Goal: Information Seeking & Learning: Learn about a topic

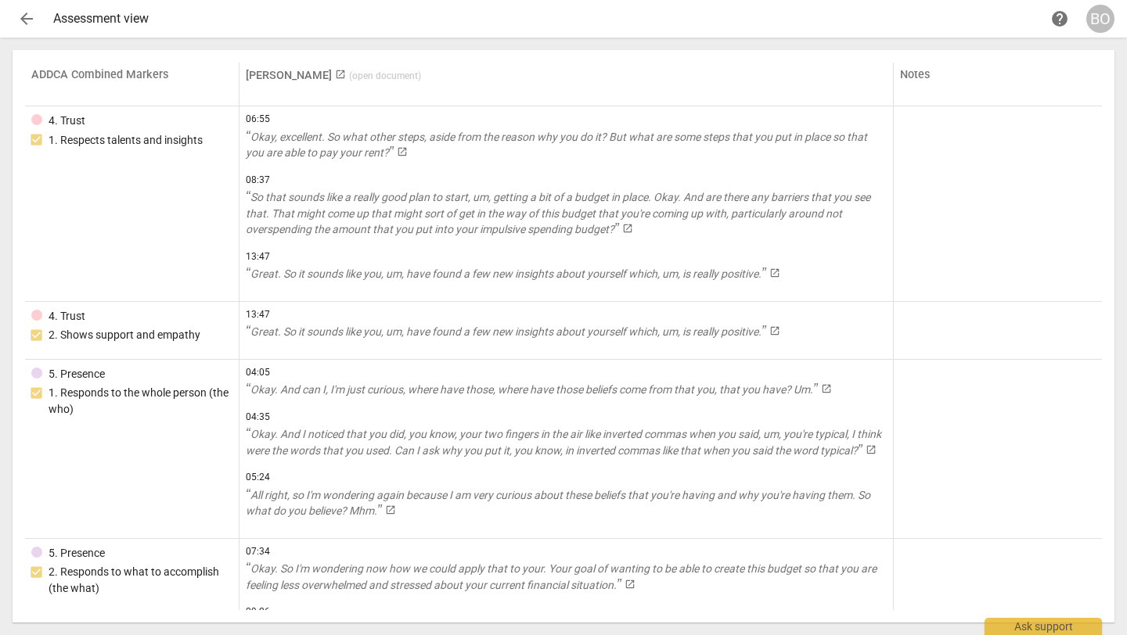
click at [25, 15] on span "arrow_back" at bounding box center [26, 18] width 19 height 19
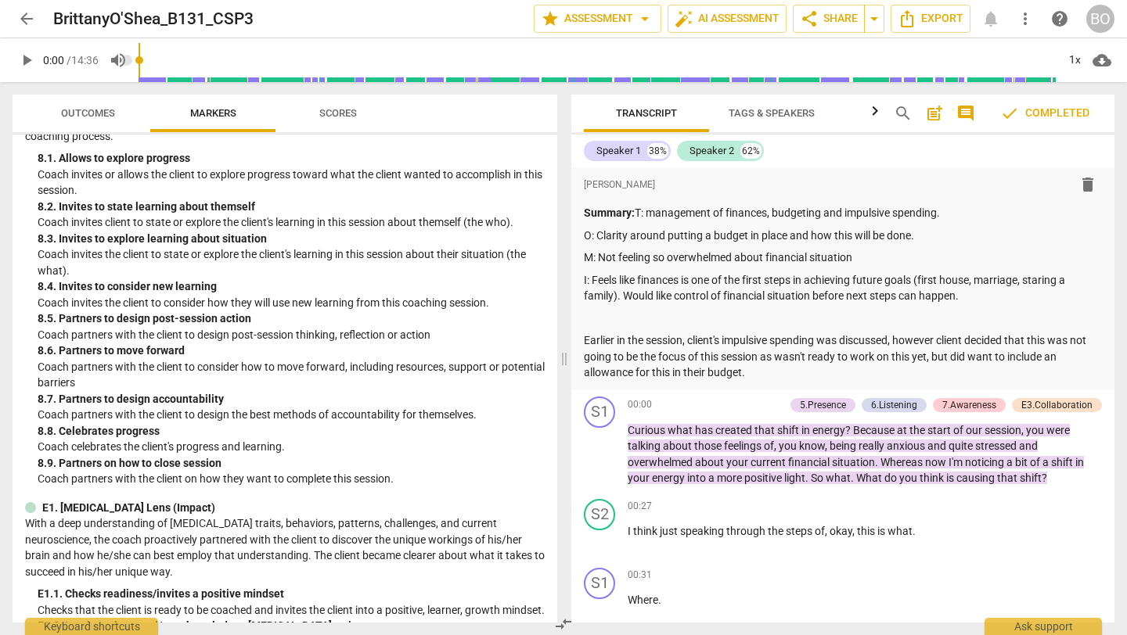
scroll to position [1510, 0]
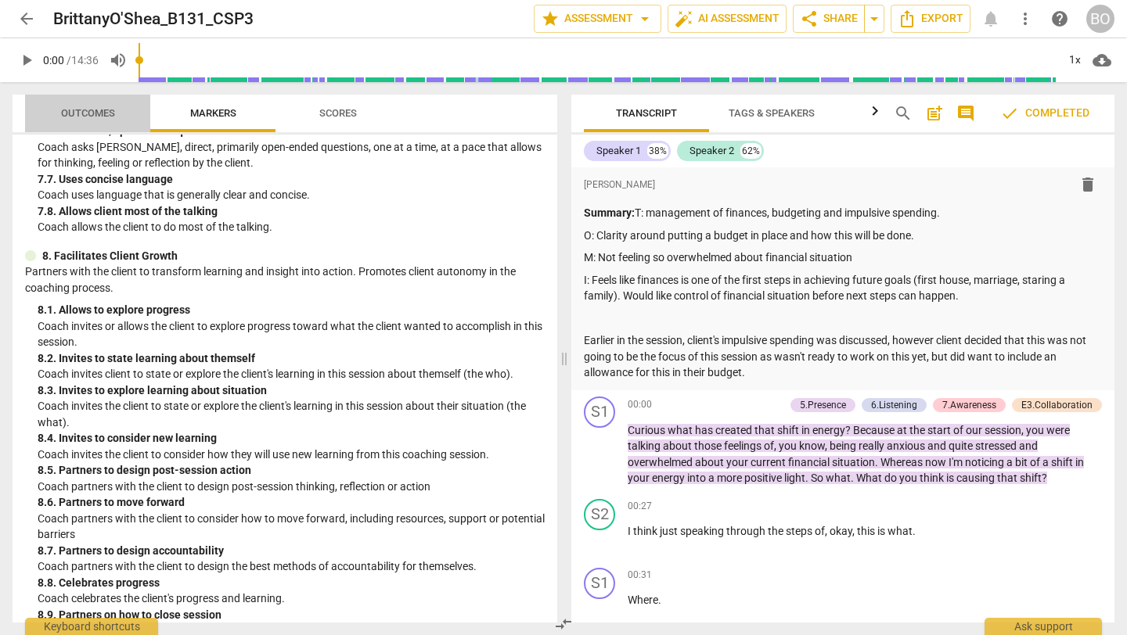
click at [85, 115] on span "Outcomes" at bounding box center [88, 113] width 54 height 12
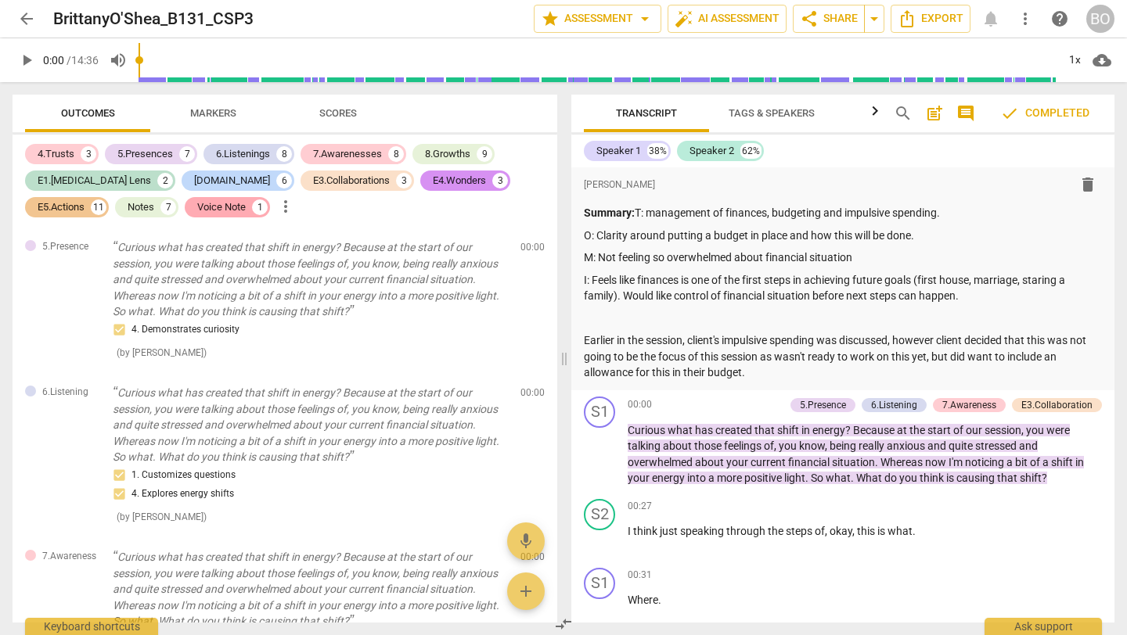
click at [185, 199] on div "Voice Note 1" at bounding box center [227, 207] width 85 height 20
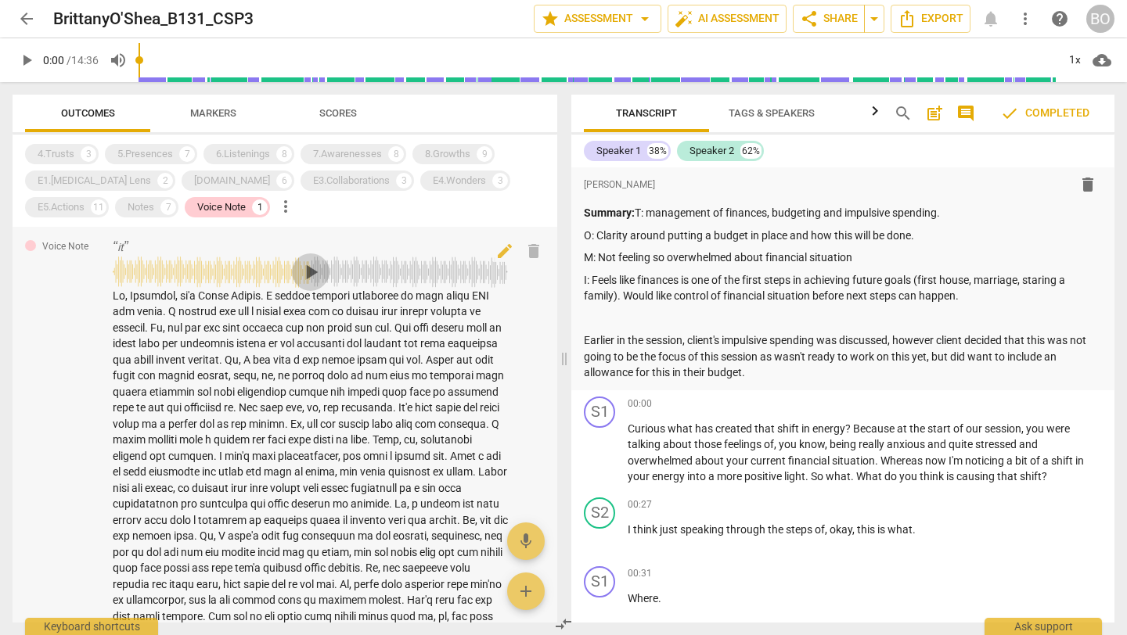
click at [304, 268] on span "play_arrow" at bounding box center [310, 272] width 25 height 25
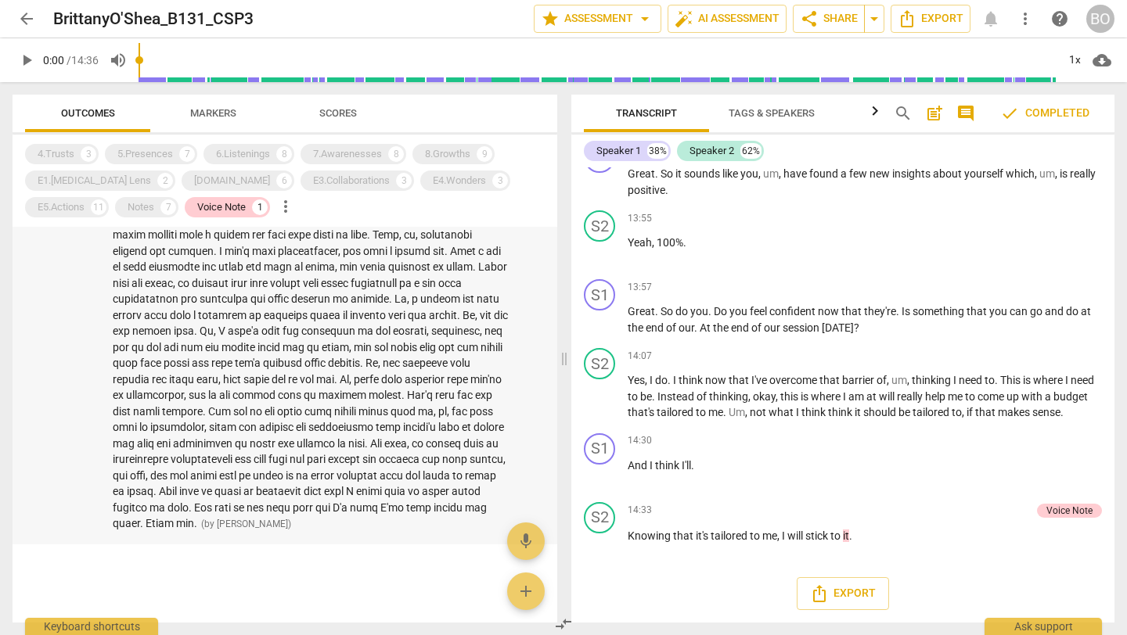
scroll to position [0, 0]
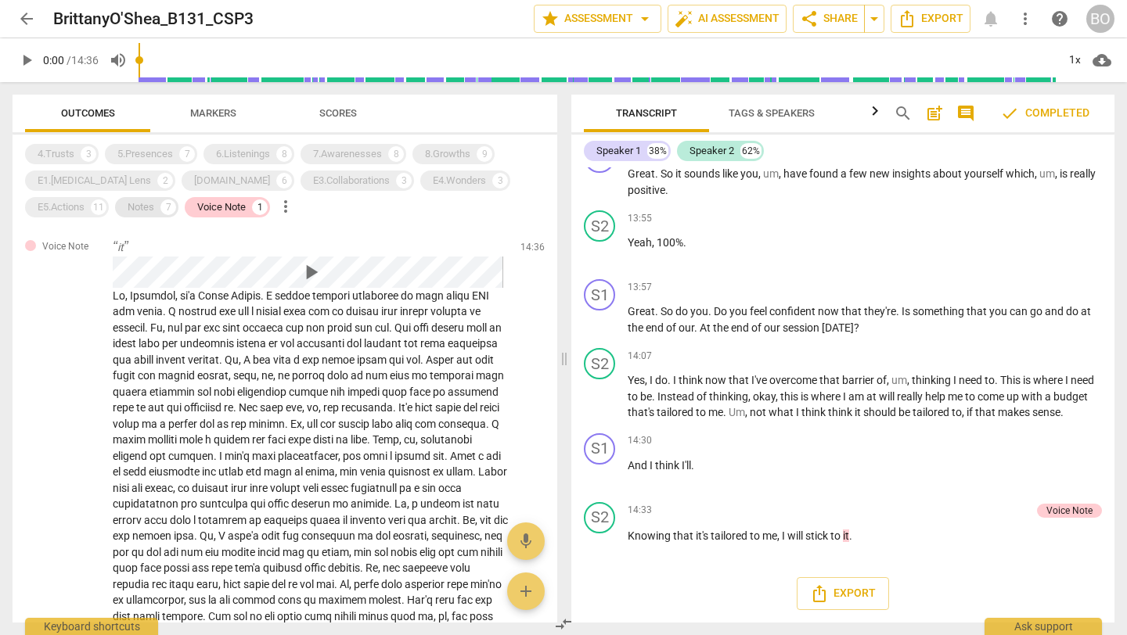
click at [128, 209] on div "Notes" at bounding box center [141, 208] width 27 height 16
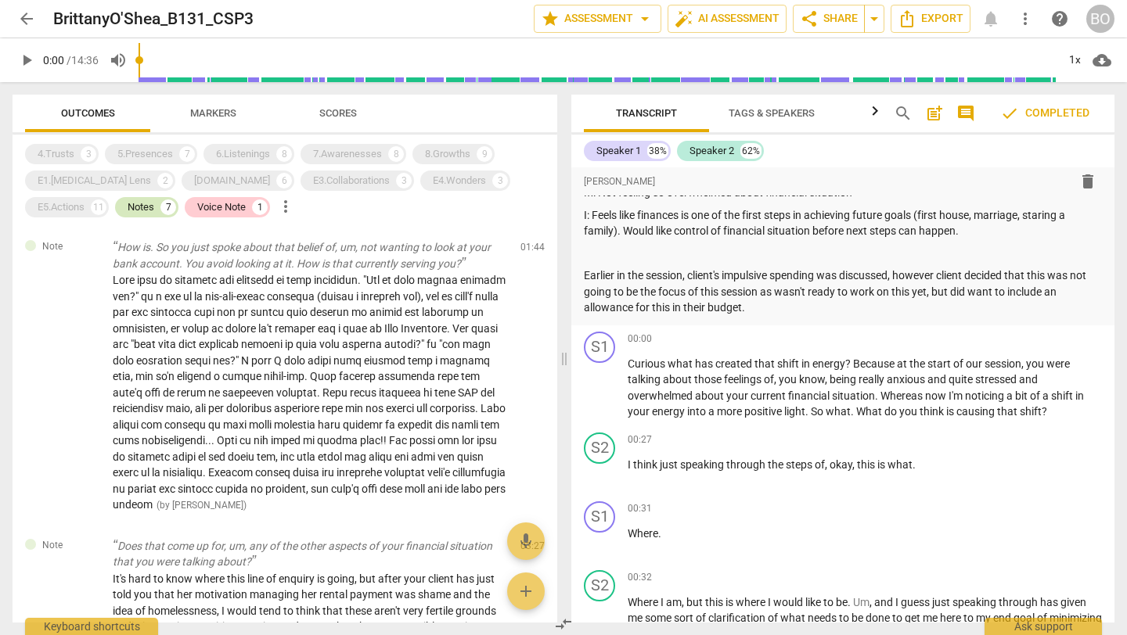
click at [128, 207] on div "Notes" at bounding box center [141, 208] width 27 height 16
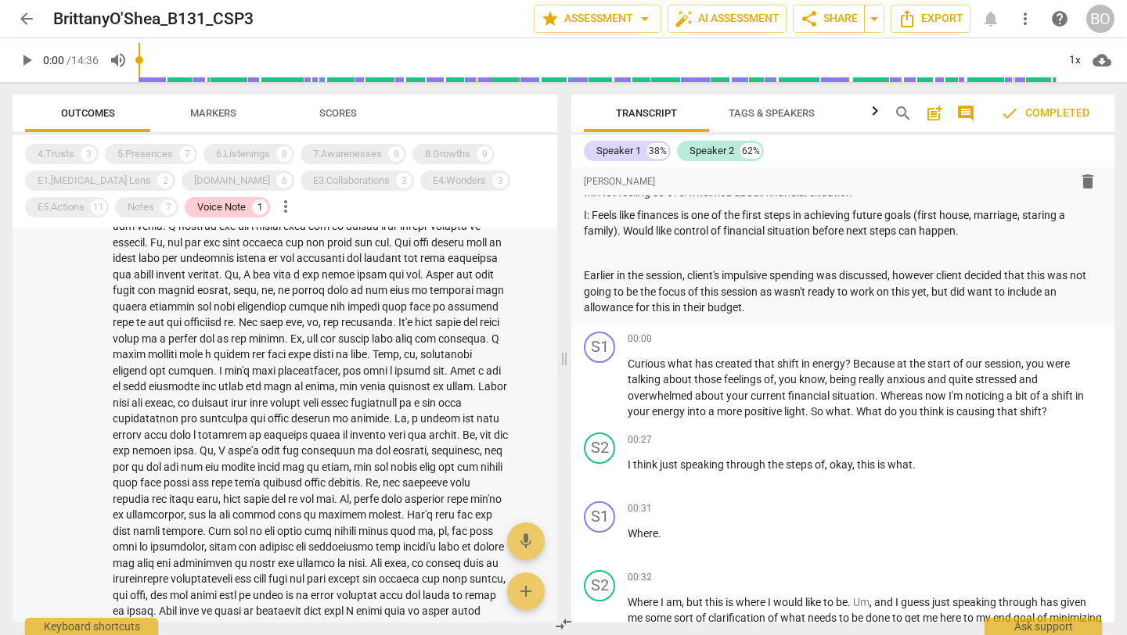
scroll to position [221, 0]
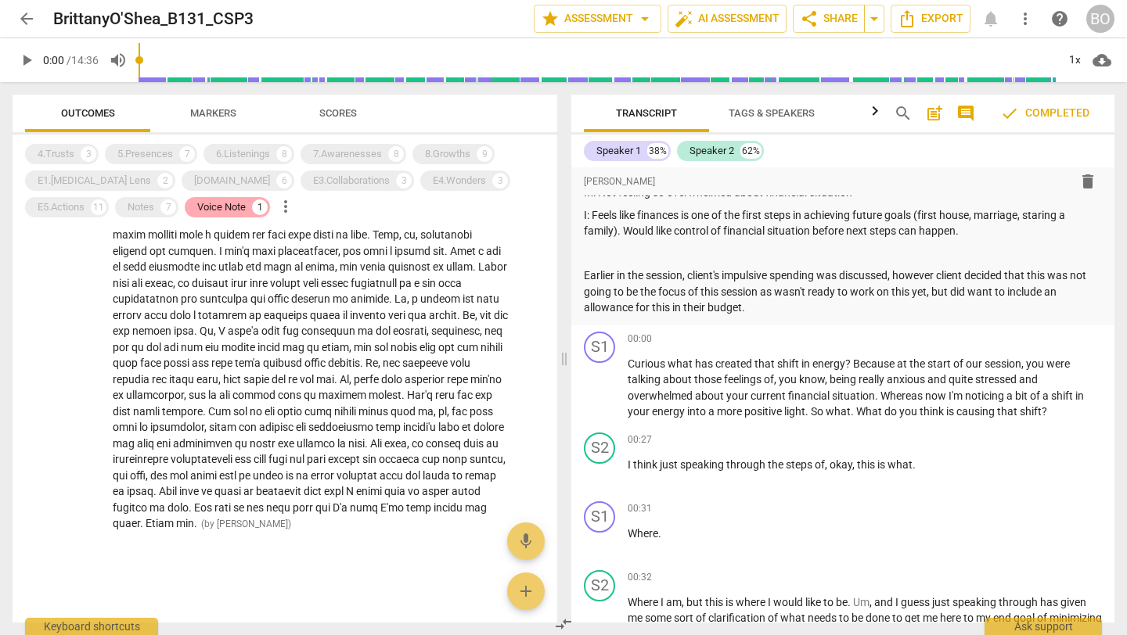
click at [197, 207] on div "Voice Note" at bounding box center [221, 208] width 49 height 16
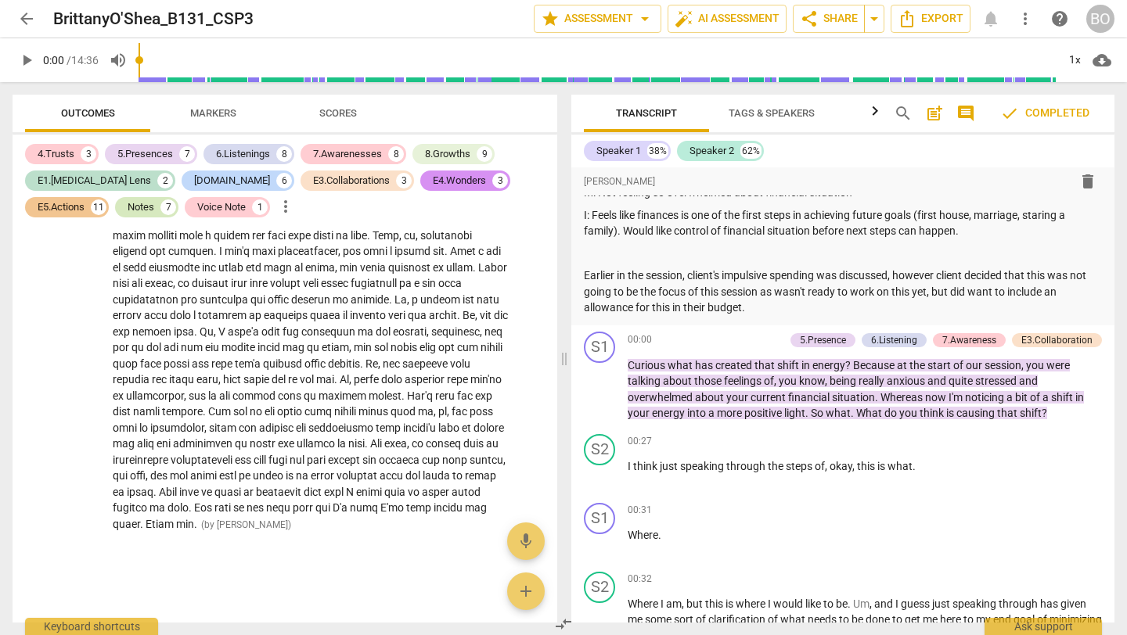
click at [128, 213] on div "Notes" at bounding box center [141, 208] width 27 height 16
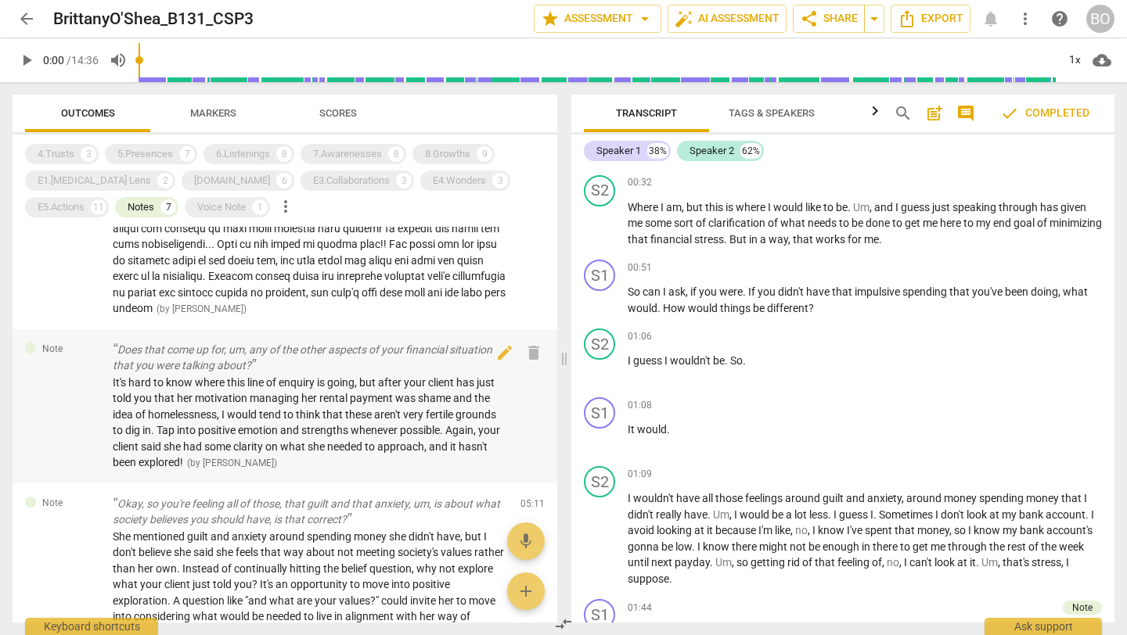
scroll to position [198, 0]
click at [318, 348] on p "Does that come up for, um, any of the other aspects of your financial situation…" at bounding box center [310, 356] width 395 height 32
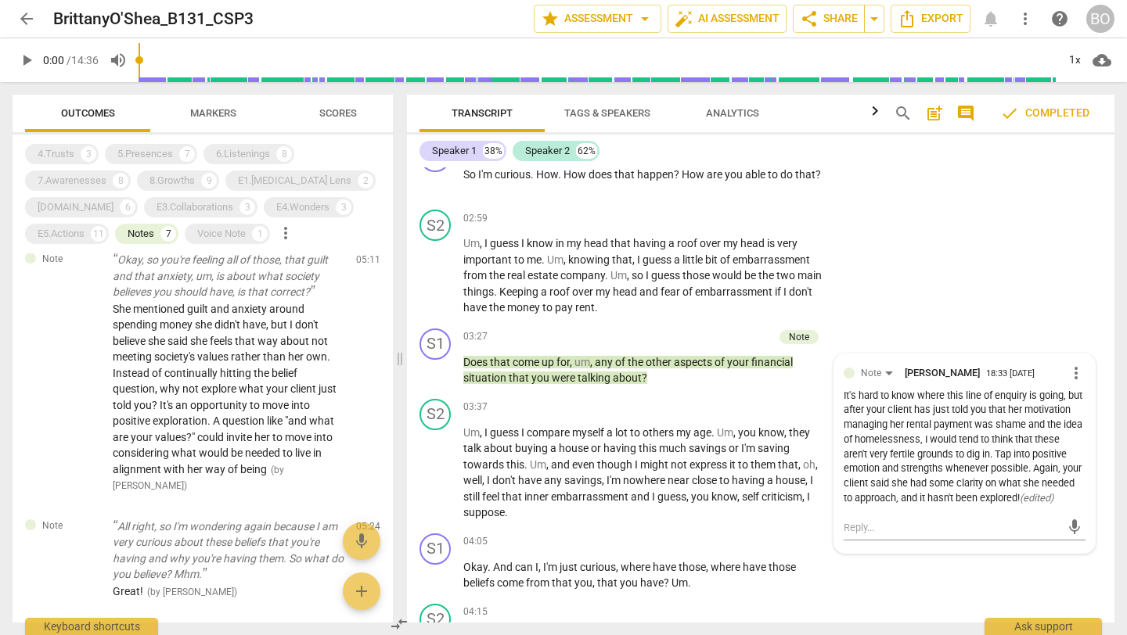
scroll to position [741, 0]
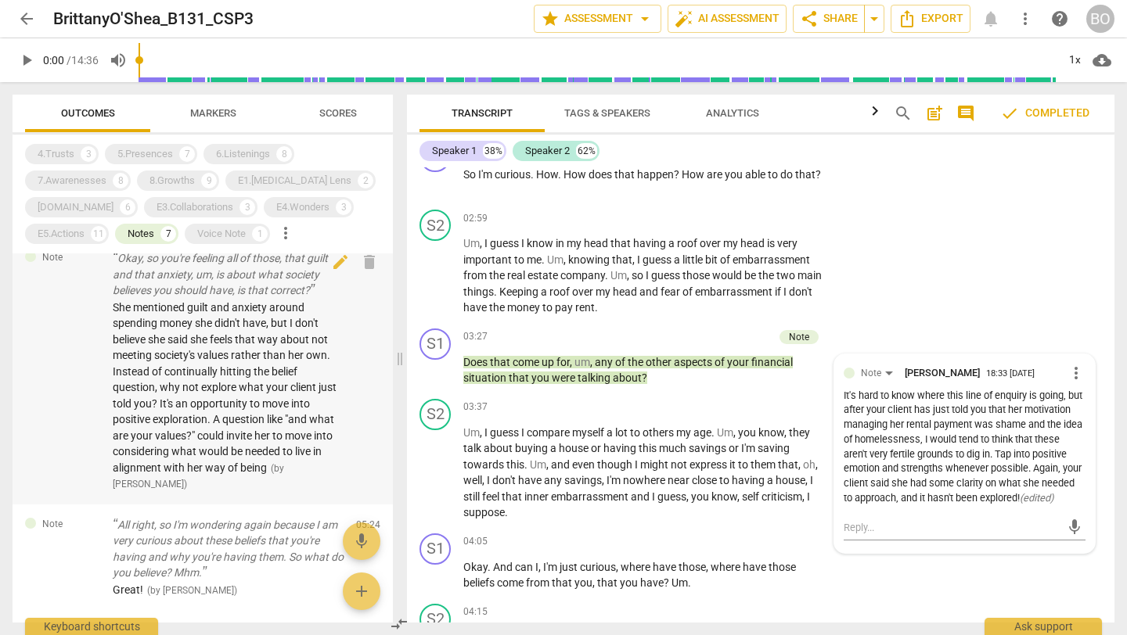
click at [228, 299] on p "Okay, so you're feeling all of those, that guilt and that anxiety, um, is about…" at bounding box center [228, 274] width 231 height 49
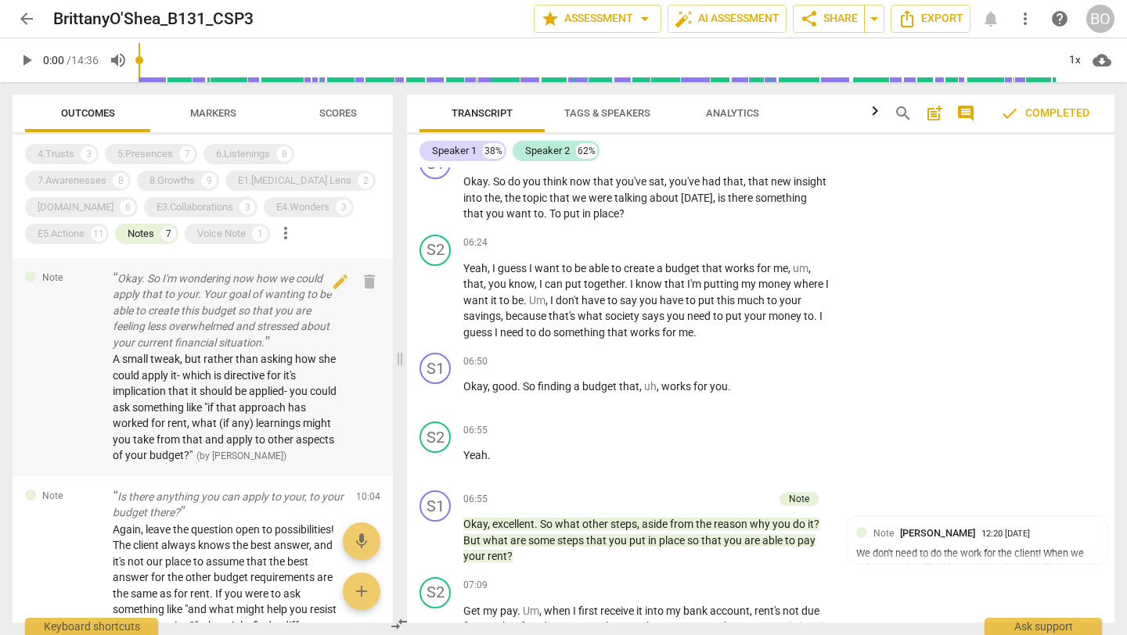
scroll to position [1329, 0]
click at [234, 347] on p "Okay. So I'm wondering now how we could apply that to your. Your goal of wantin…" at bounding box center [228, 310] width 231 height 81
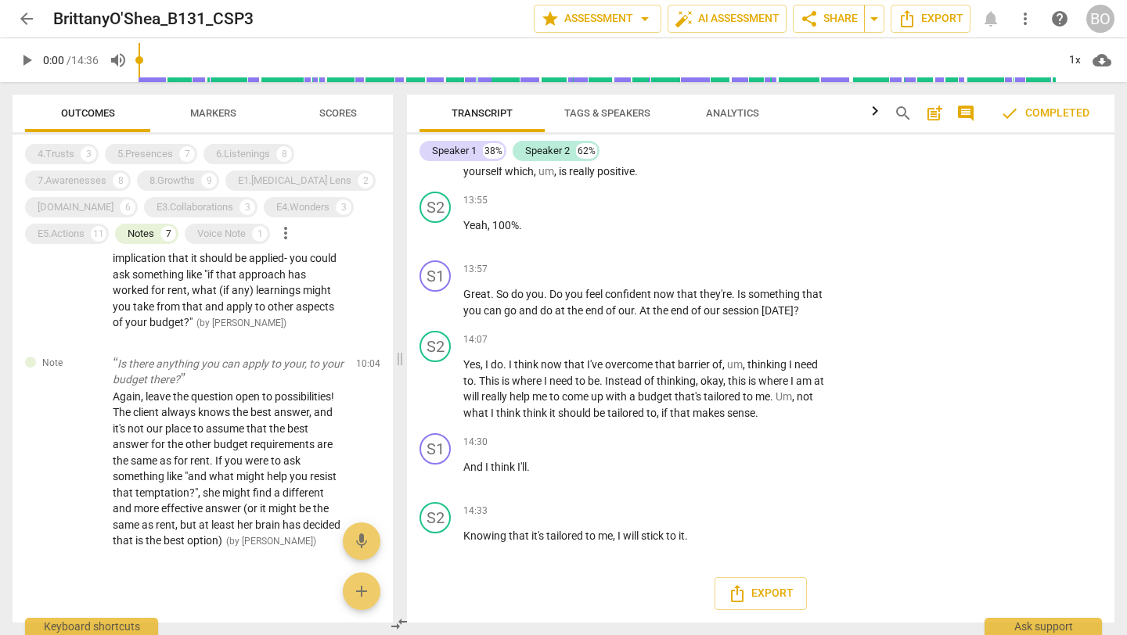
scroll to position [1526, 0]
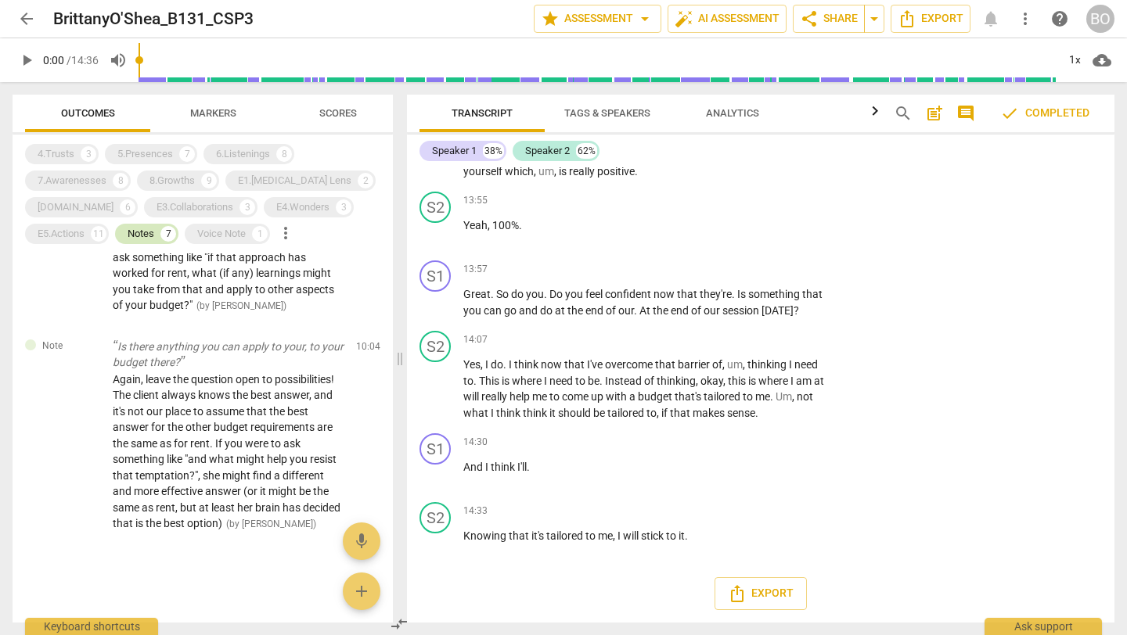
click at [135, 229] on div "Notes" at bounding box center [141, 234] width 27 height 16
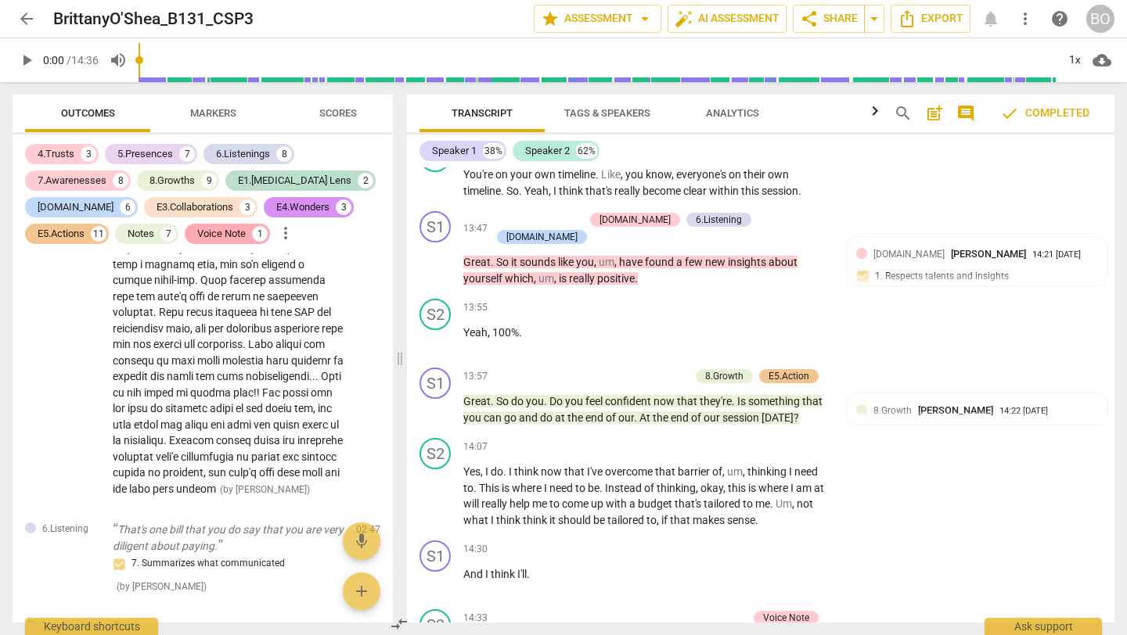
scroll to position [6389, 0]
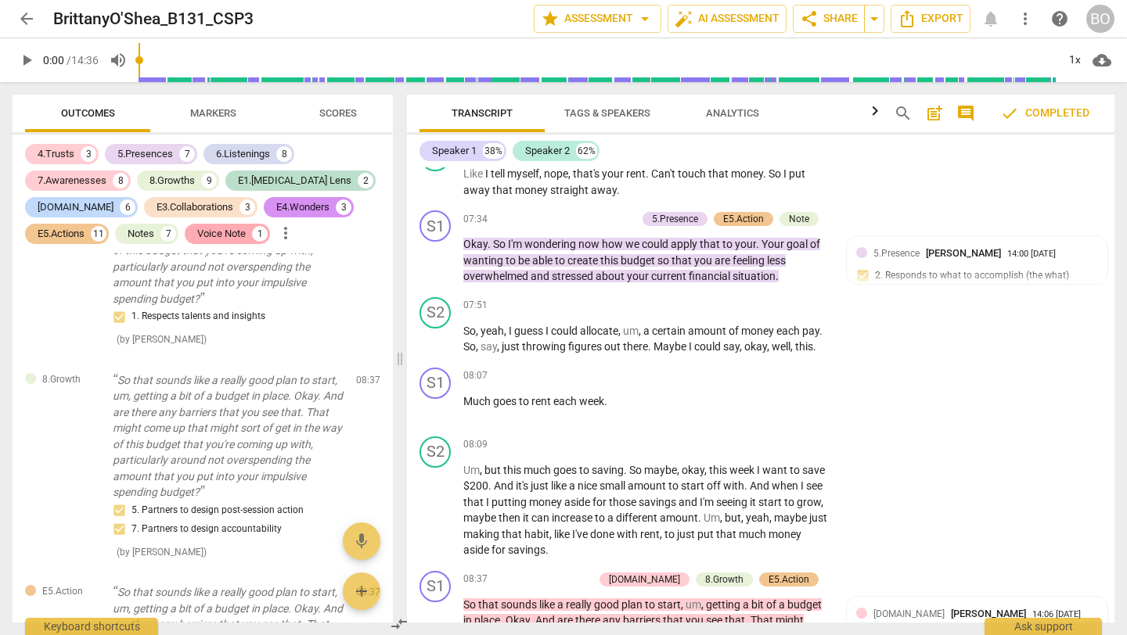
click at [218, 230] on div "Voice Note" at bounding box center [221, 234] width 49 height 16
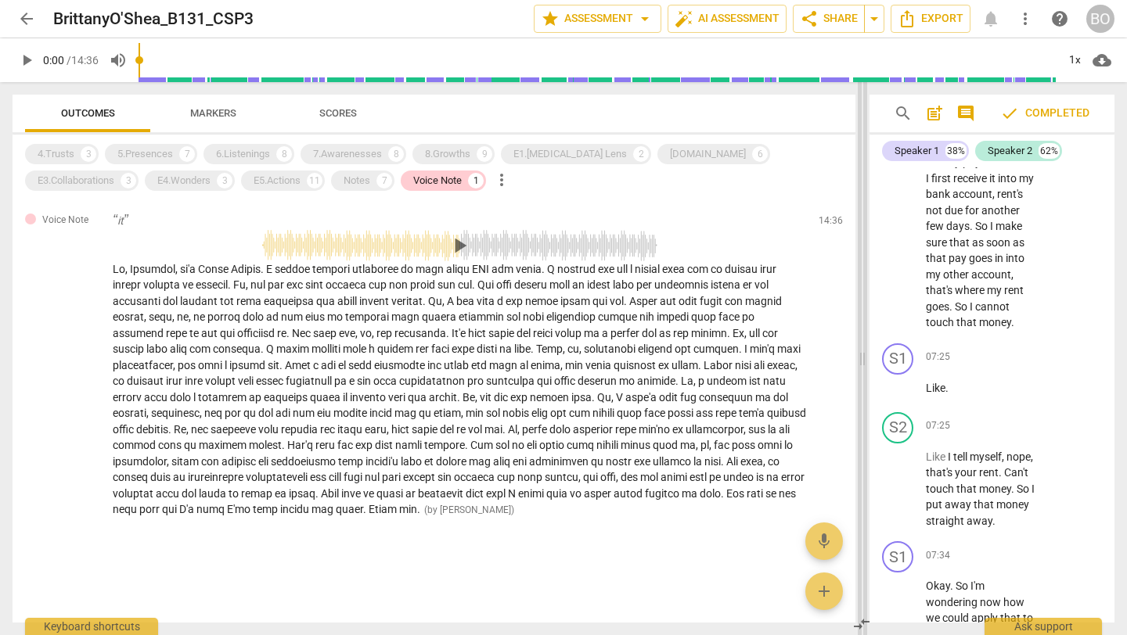
scroll to position [6709, 0]
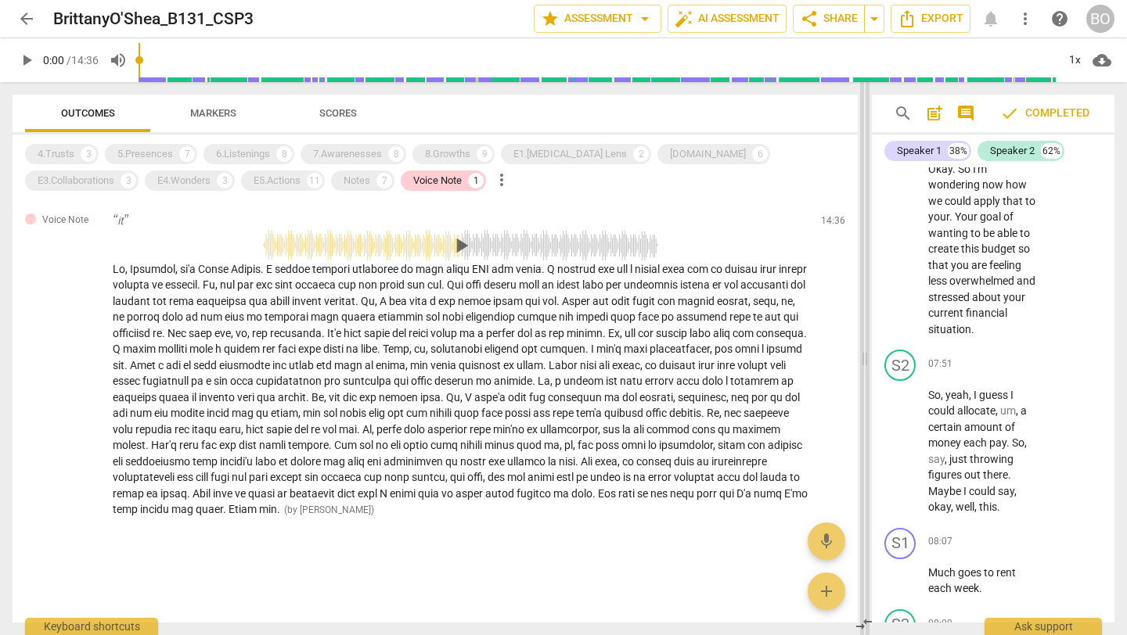
drag, startPoint x: 400, startPoint y: 127, endPoint x: 865, endPoint y: 125, distance: 464.8
click at [625, 125] on span at bounding box center [864, 358] width 9 height 553
